Goal: Information Seeking & Learning: Learn about a topic

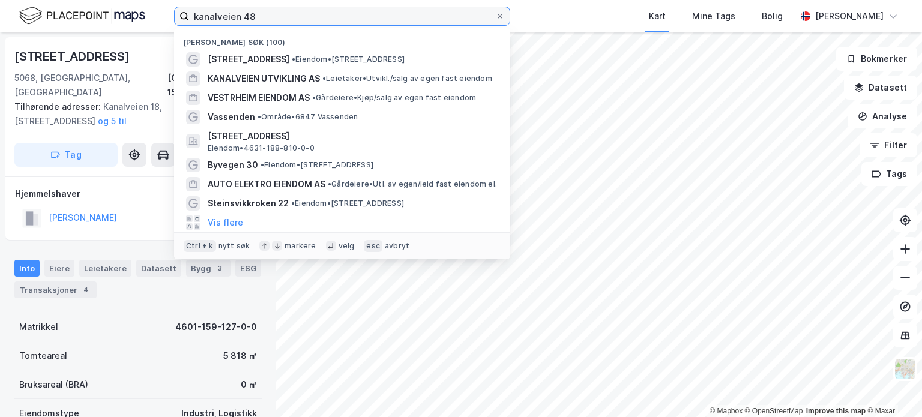
drag, startPoint x: 259, startPoint y: 16, endPoint x: 190, endPoint y: 13, distance: 69.7
click at [190, 13] on input "kanalveien 48" at bounding box center [342, 16] width 306 height 18
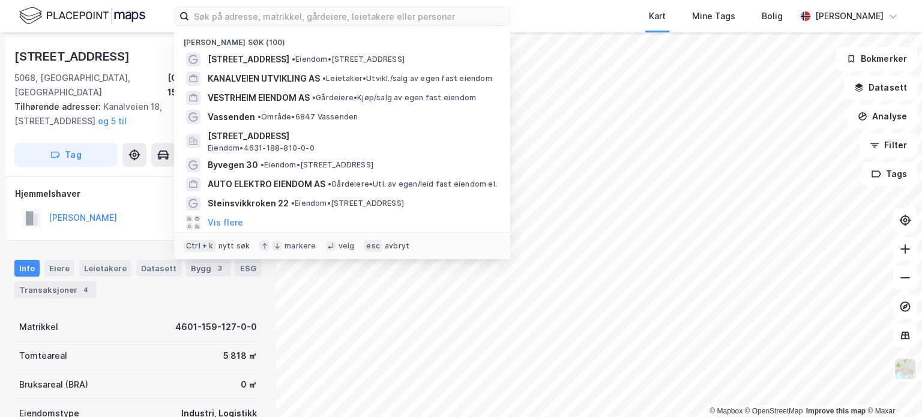
click at [95, 40] on div "[STREET_ADDRESS], 159/127 Tilhørende adresser: [STREET_ADDRESS], [STREET_ADDRES…" at bounding box center [138, 106] width 267 height 139
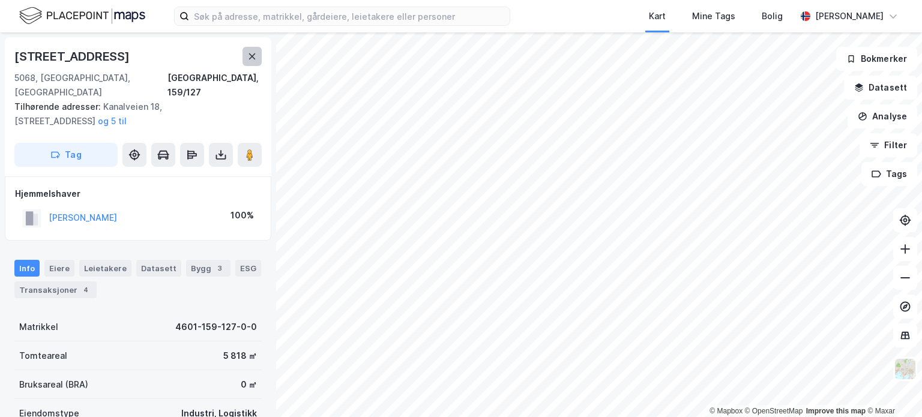
click at [246, 56] on button at bounding box center [252, 56] width 19 height 19
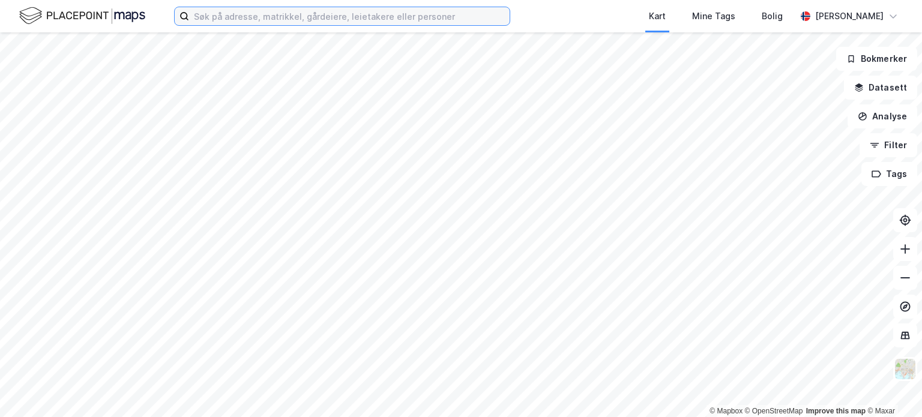
click at [252, 17] on input at bounding box center [349, 16] width 321 height 18
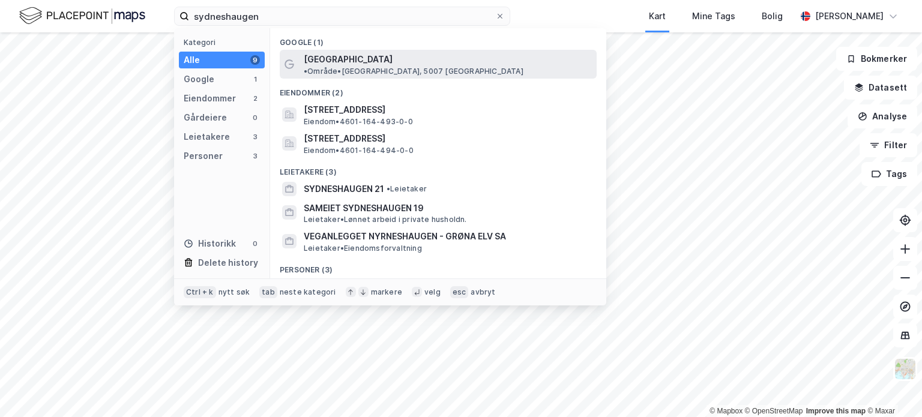
click at [343, 57] on span "[GEOGRAPHIC_DATA]" at bounding box center [348, 59] width 89 height 14
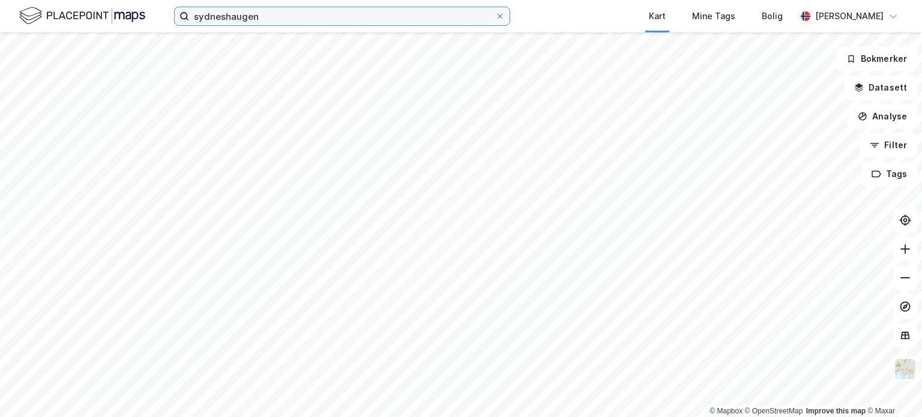
click at [275, 12] on input "sydneshaugen" at bounding box center [342, 16] width 306 height 18
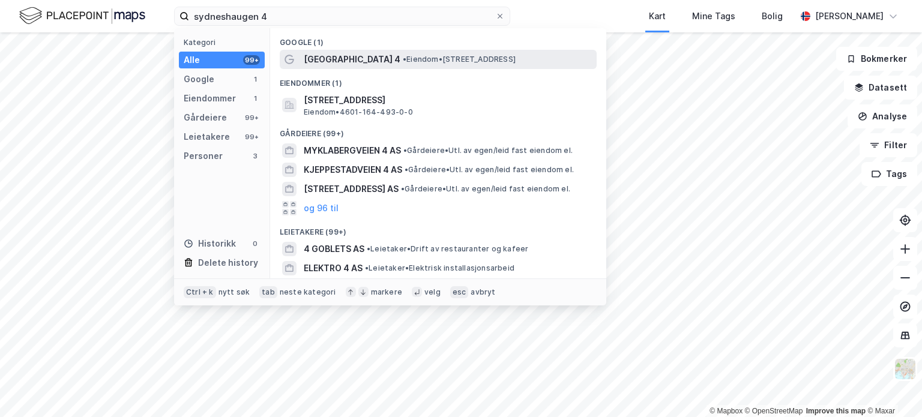
click at [403, 59] on span "•" at bounding box center [405, 59] width 4 height 9
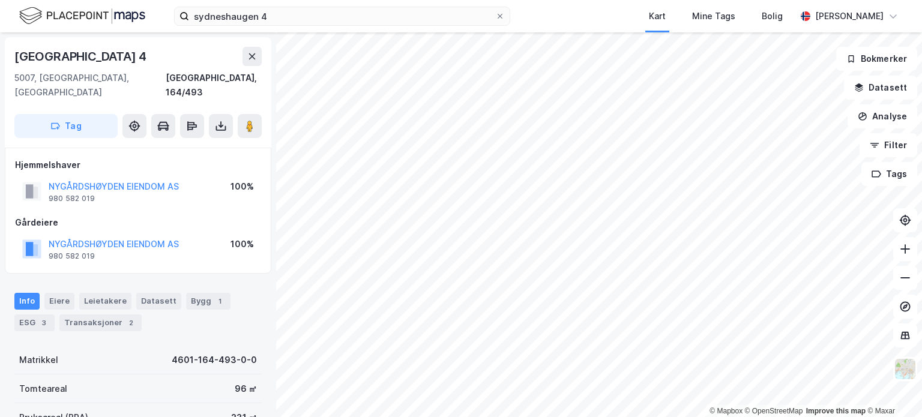
scroll to position [4, 0]
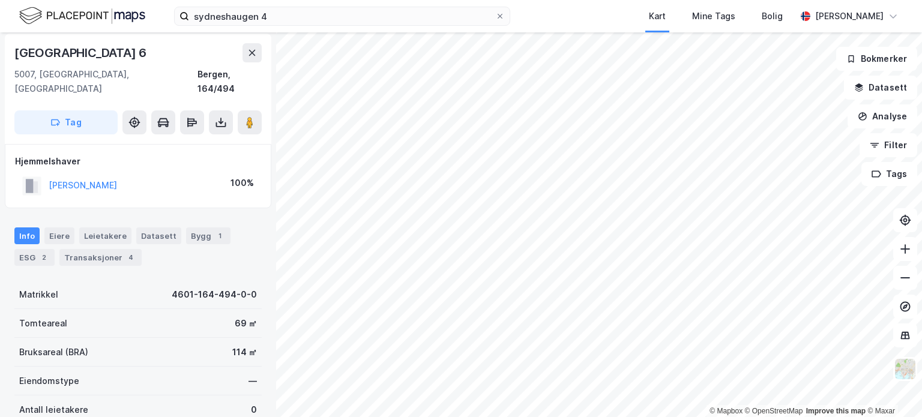
scroll to position [4, 0]
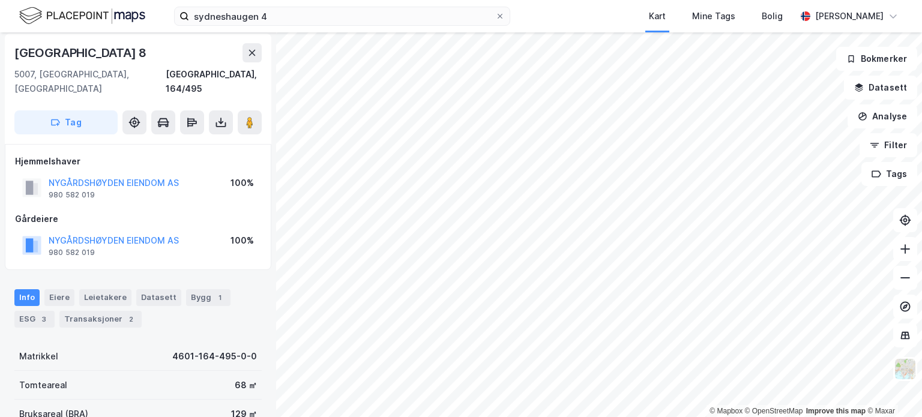
scroll to position [4, 0]
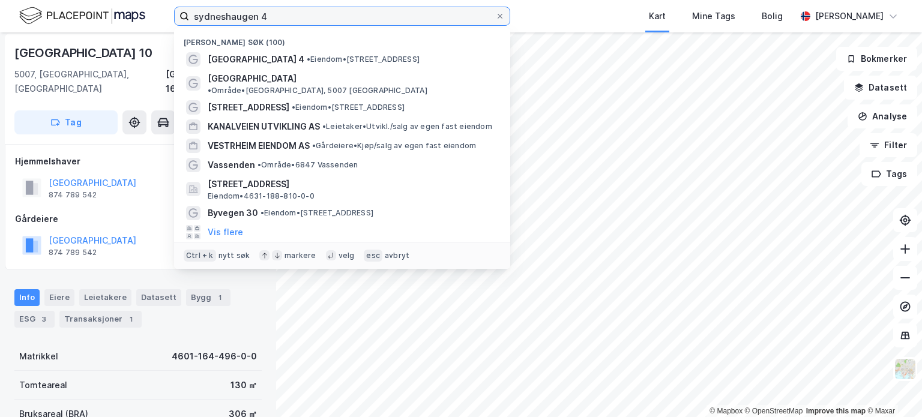
drag, startPoint x: 276, startPoint y: 16, endPoint x: 163, endPoint y: 19, distance: 112.3
click at [163, 19] on div "sydneshaugen 4 Nylige søk (100) [GEOGRAPHIC_DATA] 4 • Eiendom • [STREET_ADDRESS…" at bounding box center [461, 16] width 922 height 32
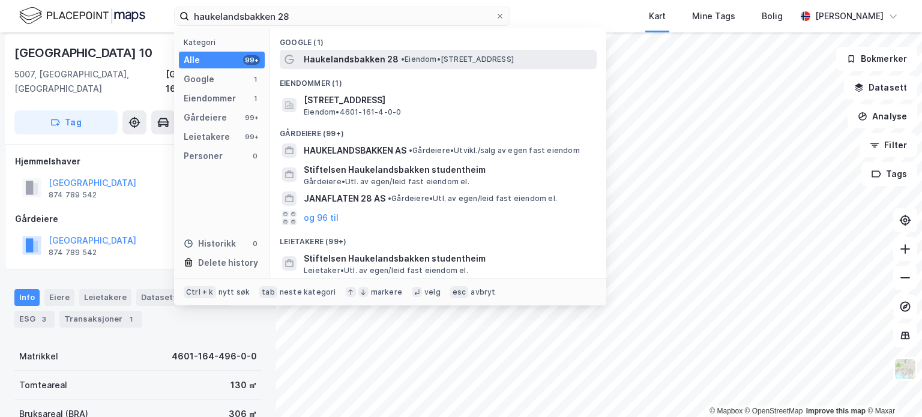
click at [379, 59] on span "Haukelandsbakken 28" at bounding box center [351, 59] width 95 height 14
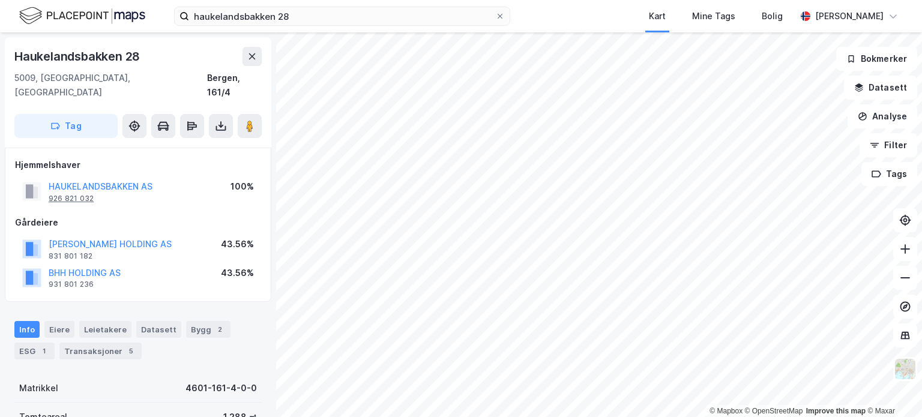
scroll to position [4, 0]
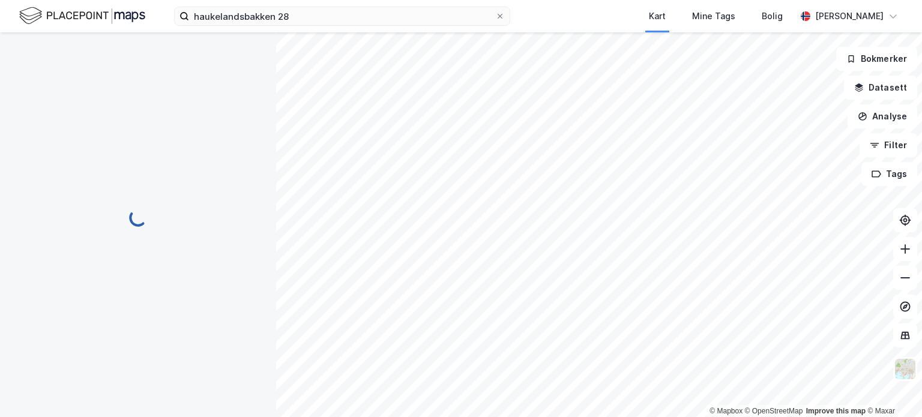
scroll to position [4, 0]
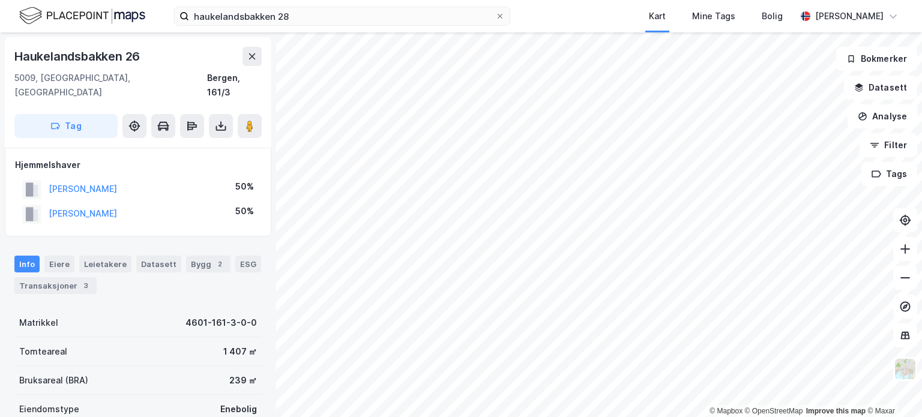
scroll to position [4, 0]
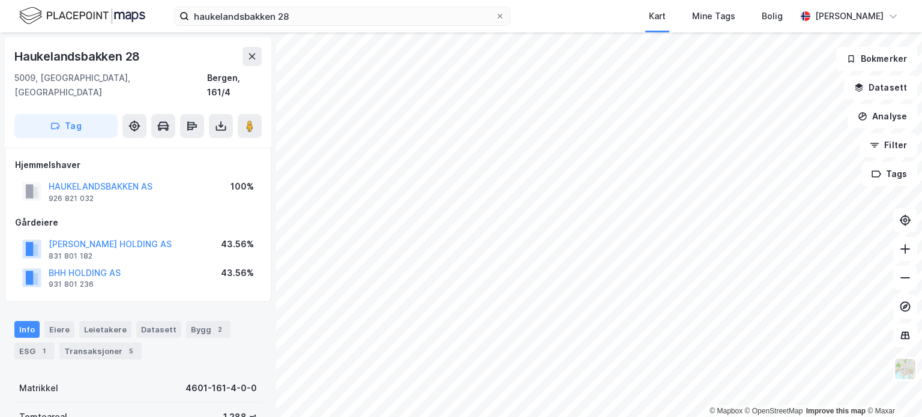
scroll to position [4, 0]
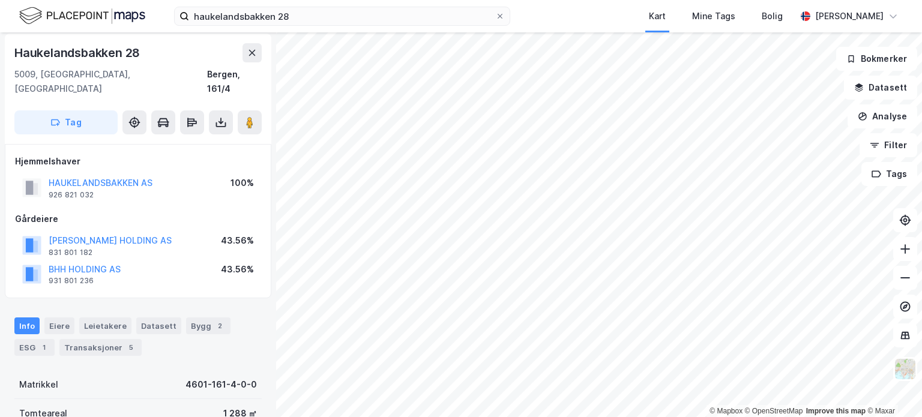
click at [494, 177] on div "© Mapbox © OpenStreetMap Improve this map © Maxar [STREET_ADDRESS] Tag Hjemmels…" at bounding box center [461, 224] width 922 height 385
click at [245, 116] on icon at bounding box center [250, 122] width 12 height 12
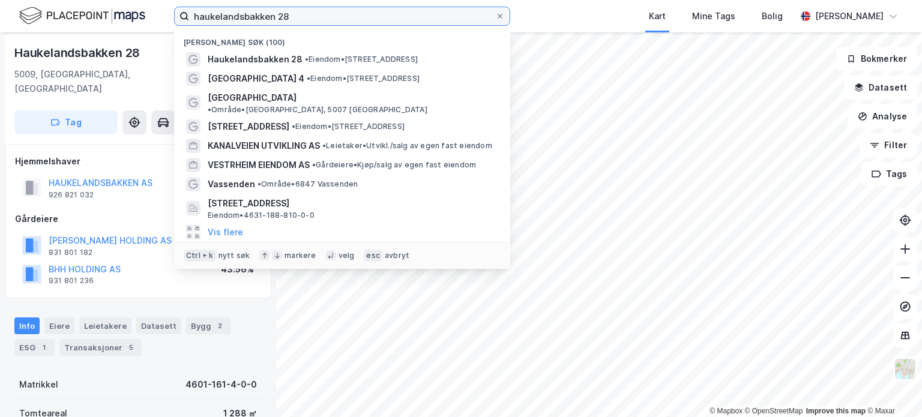
drag, startPoint x: 314, startPoint y: 14, endPoint x: 144, endPoint y: 12, distance: 169.9
click at [144, 12] on div "haukelandsbakken 28 Nylige søk (100) [GEOGRAPHIC_DATA] 28 • Eiendom • [STREET_A…" at bounding box center [461, 16] width 922 height 32
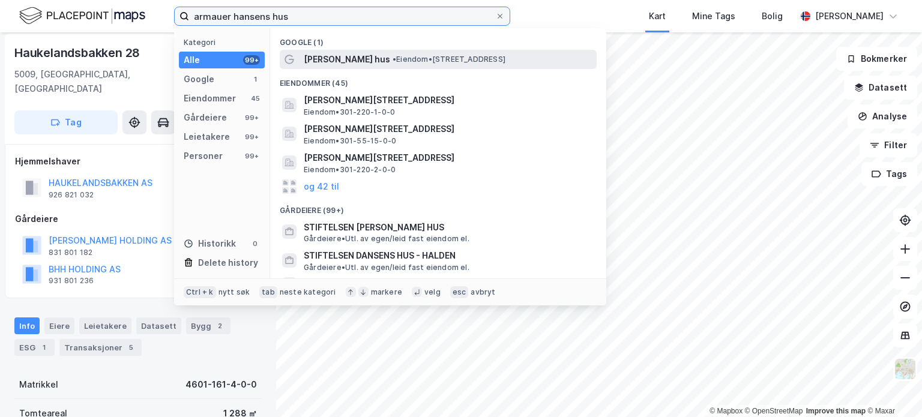
type input "armauer hansens hus"
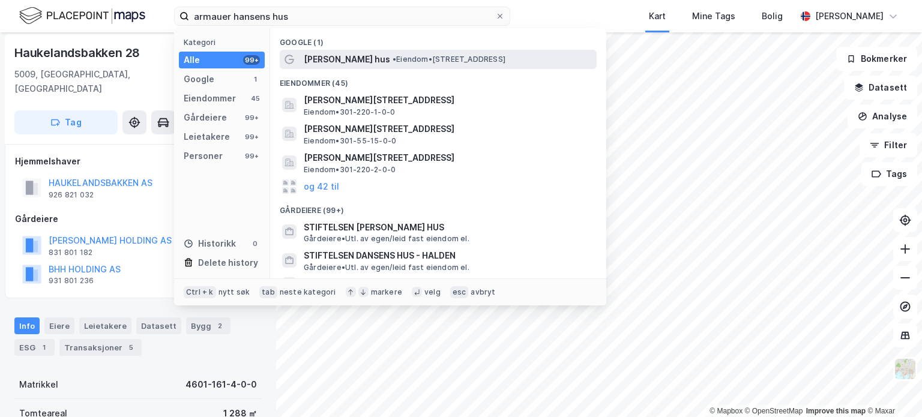
click at [368, 59] on span "[PERSON_NAME] hus" at bounding box center [347, 59] width 86 height 14
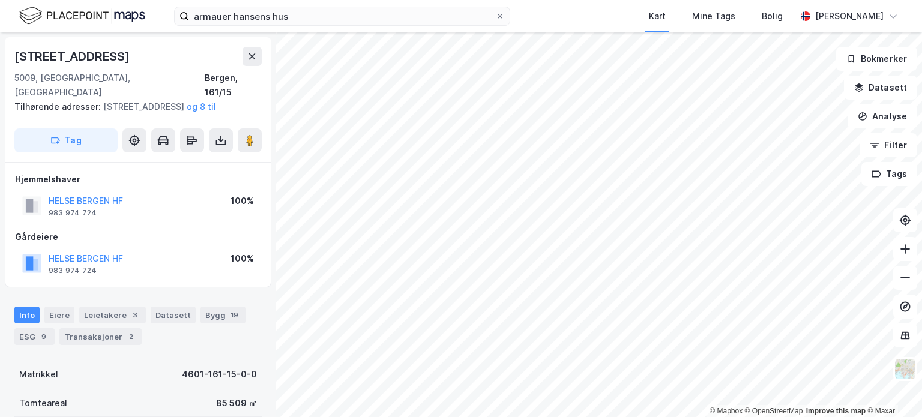
scroll to position [4, 0]
